Goal: Information Seeking & Learning: Learn about a topic

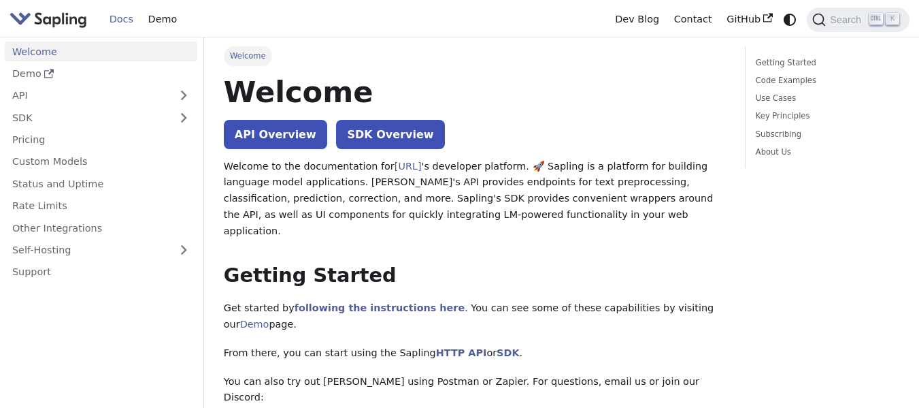
click at [127, 22] on link "Docs" at bounding box center [121, 19] width 39 height 21
click at [123, 20] on link "Docs" at bounding box center [121, 19] width 39 height 21
click at [161, 18] on link "Demo" at bounding box center [163, 19] width 44 height 21
click at [50, 19] on img "Main" at bounding box center [49, 20] width 78 height 20
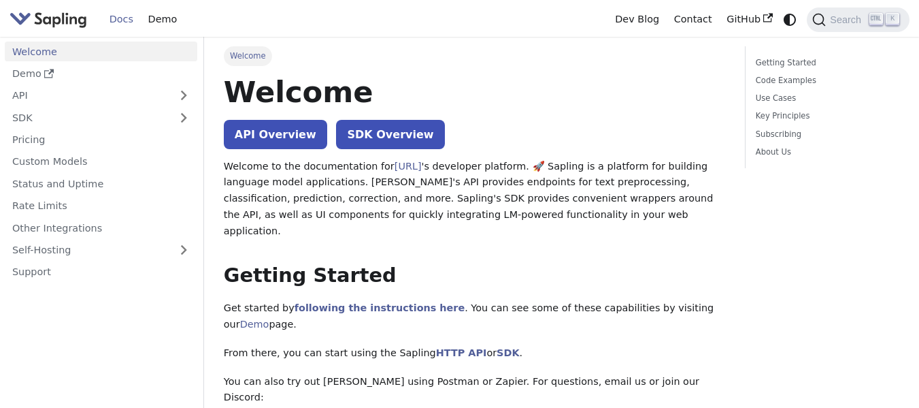
click at [65, 18] on img "Main" at bounding box center [49, 20] width 78 height 20
click at [37, 51] on link "Welcome" at bounding box center [101, 52] width 193 height 20
click at [38, 19] on img "Main" at bounding box center [49, 20] width 78 height 20
click at [44, 17] on img "Main" at bounding box center [49, 20] width 78 height 20
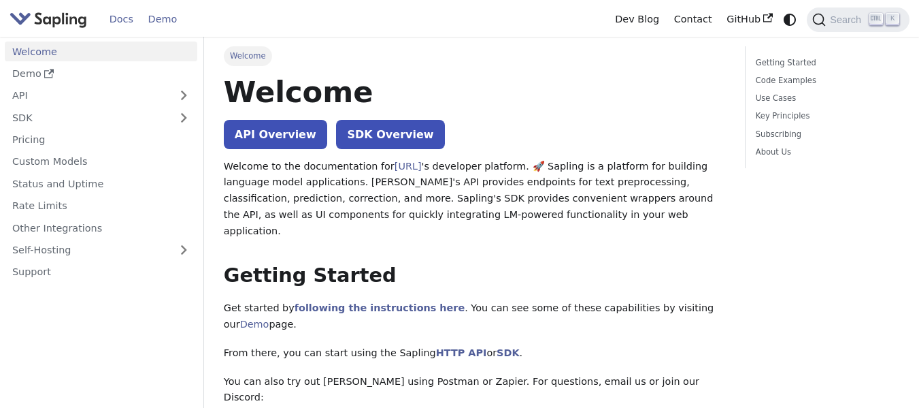
click at [155, 23] on link "Demo" at bounding box center [163, 19] width 44 height 21
